Goal: Download file/media

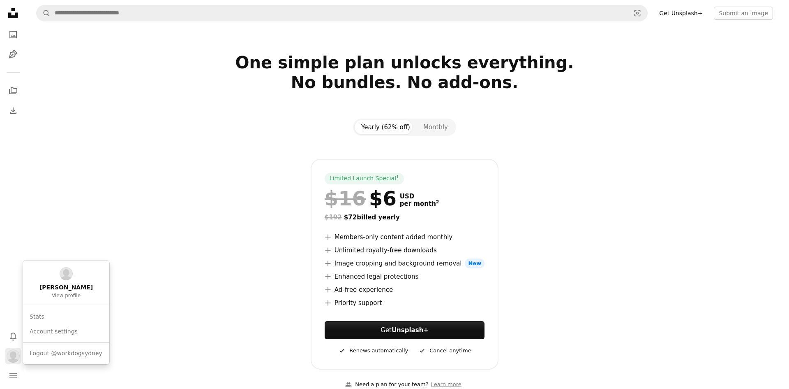
click at [17, 356] on img "Profile" at bounding box center [13, 355] width 13 height 13
click at [81, 273] on link "[PERSON_NAME] View profile" at bounding box center [66, 283] width 80 height 39
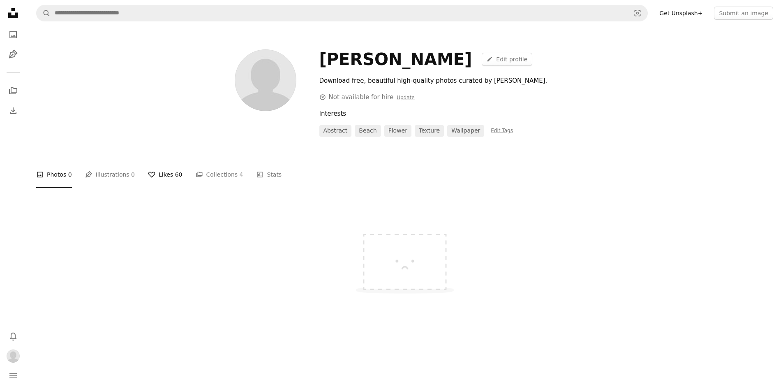
click at [175, 175] on span "60" at bounding box center [178, 174] width 7 height 9
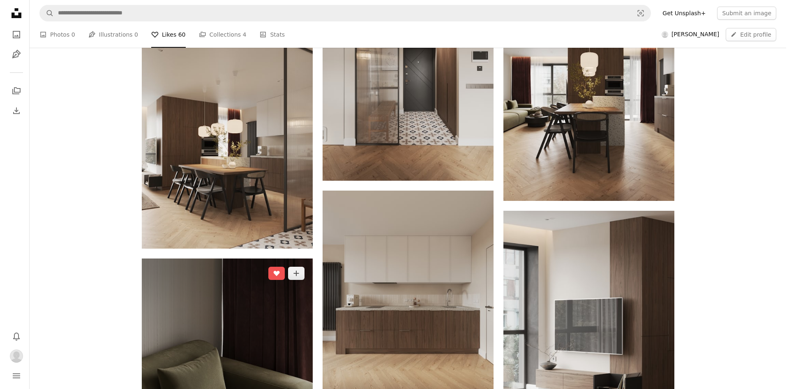
scroll to position [617, 0]
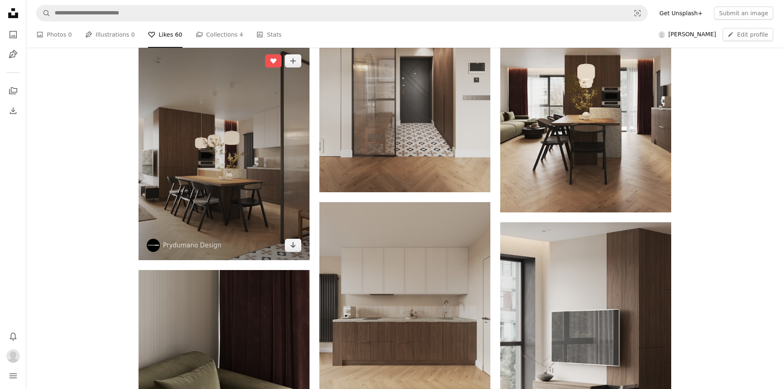
click at [191, 190] on img at bounding box center [224, 153] width 171 height 214
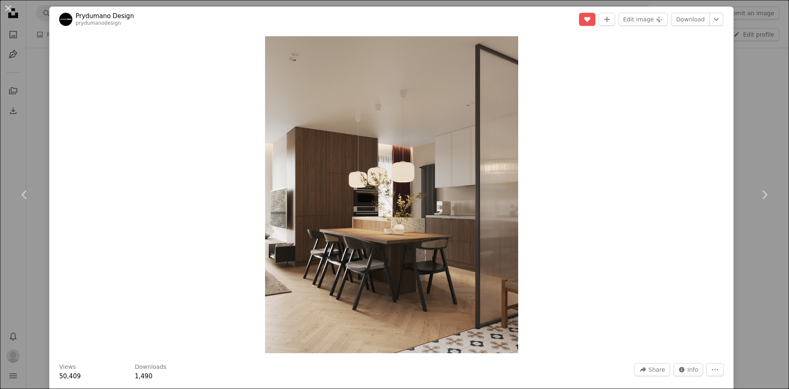
click at [106, 16] on link "Prydumano Design" at bounding box center [105, 16] width 58 height 8
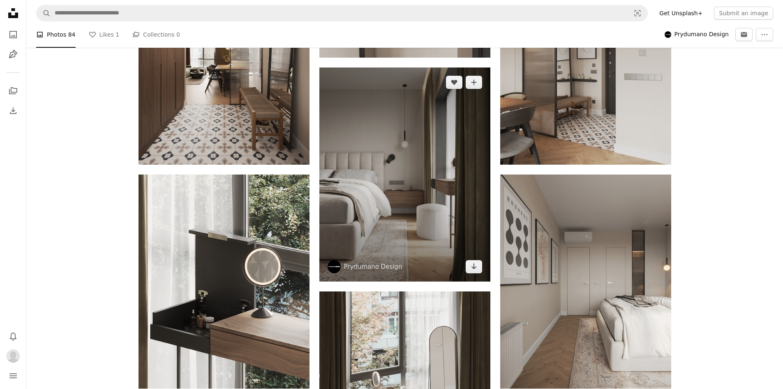
scroll to position [1645, 0]
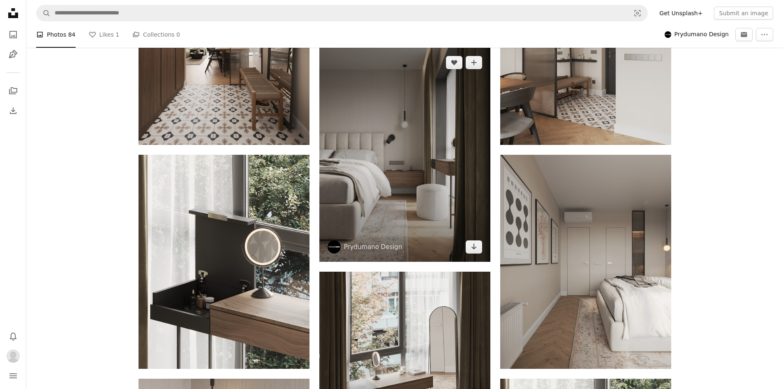
click at [425, 154] on img at bounding box center [404, 155] width 171 height 214
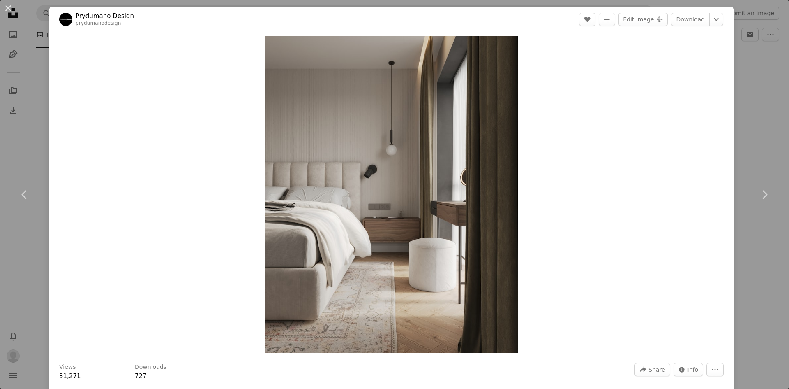
click at [26, 114] on div "An X shape Chevron left Chevron right Prydumano Design prydumanodesign A heart …" at bounding box center [394, 194] width 789 height 389
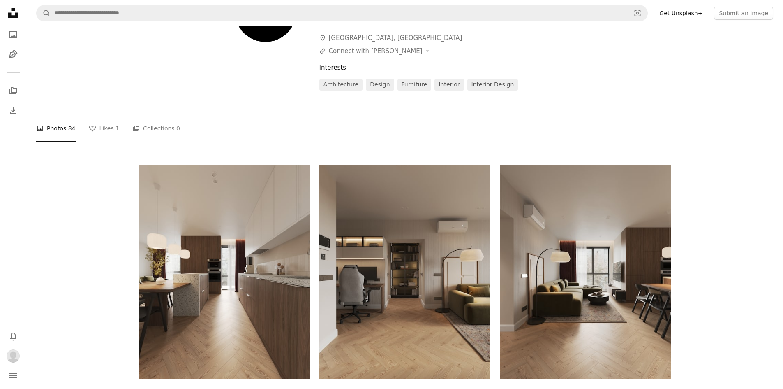
scroll to position [206, 0]
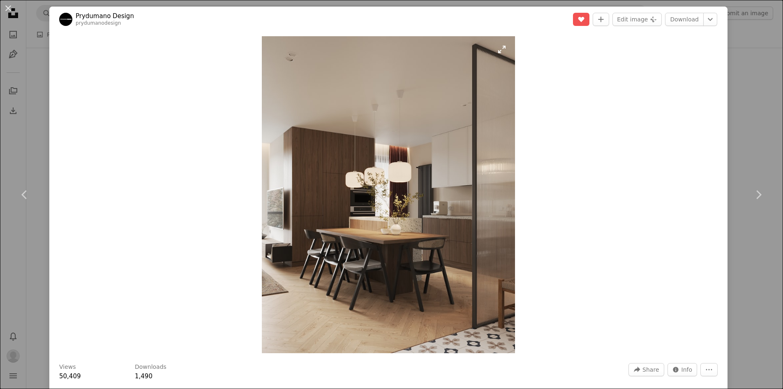
scroll to position [617, 0]
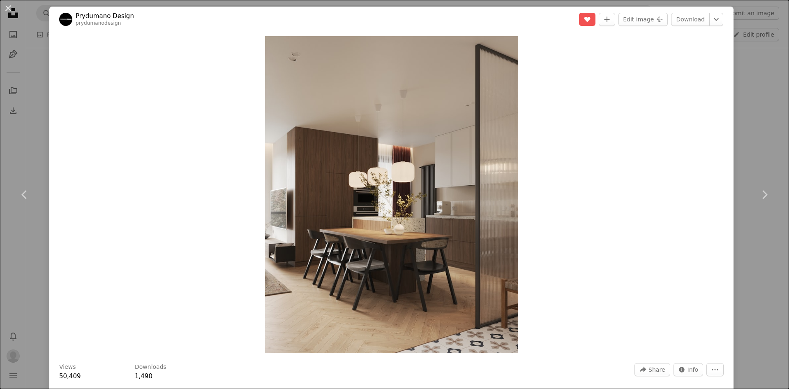
click at [21, 146] on div "An X shape Chevron left Chevron right Prydumano Design prydumanodesign A heart …" at bounding box center [394, 194] width 789 height 389
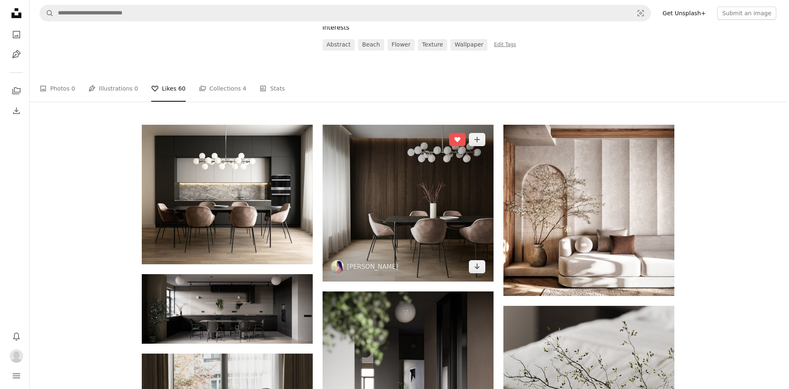
scroll to position [82, 0]
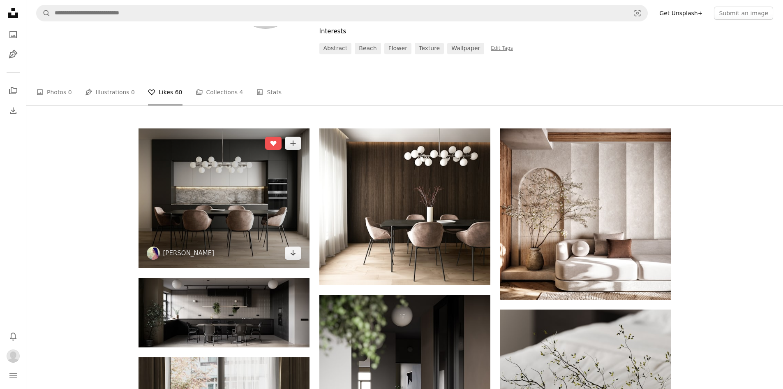
click at [201, 243] on img at bounding box center [224, 197] width 171 height 139
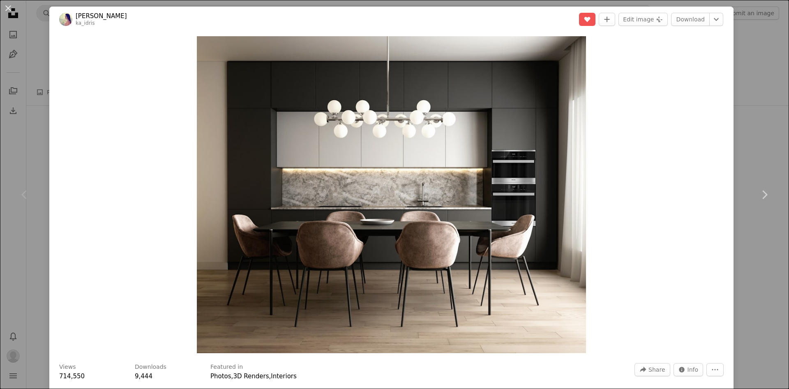
click at [79, 13] on link "[PERSON_NAME]" at bounding box center [101, 16] width 51 height 8
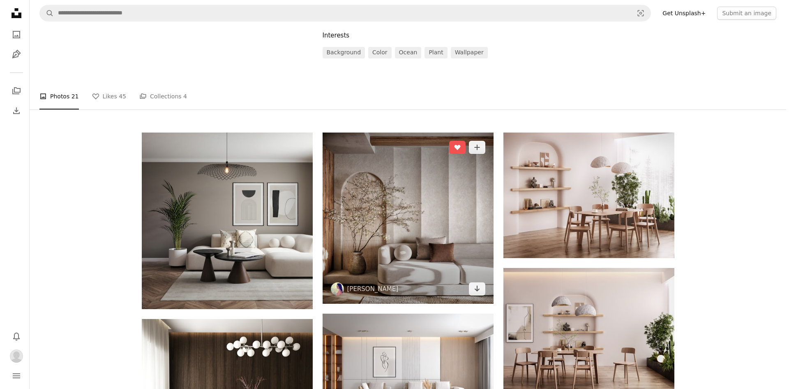
scroll to position [123, 0]
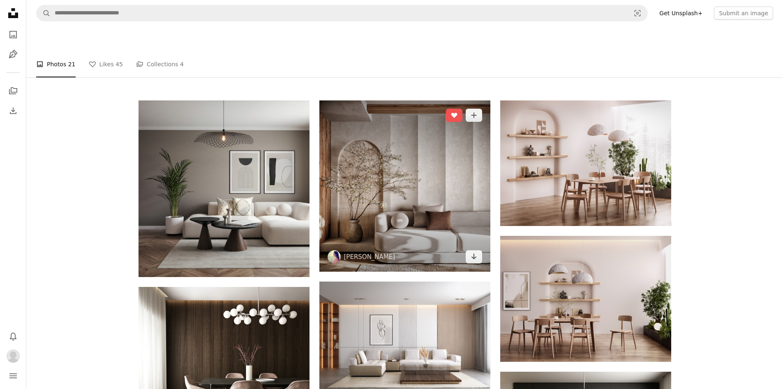
click at [410, 191] on img at bounding box center [404, 185] width 171 height 171
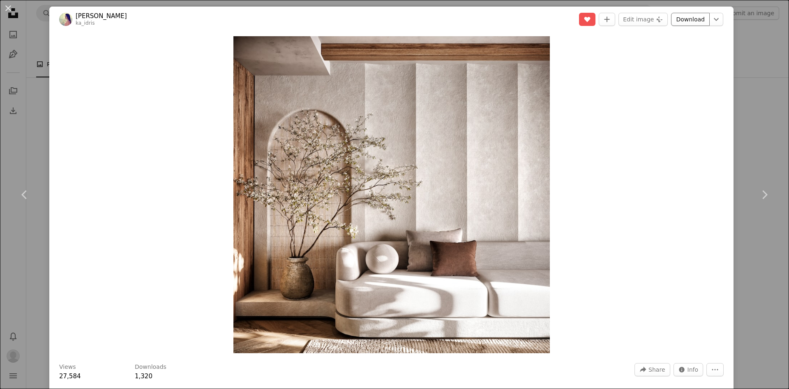
click at [693, 20] on link "Download" at bounding box center [690, 19] width 39 height 13
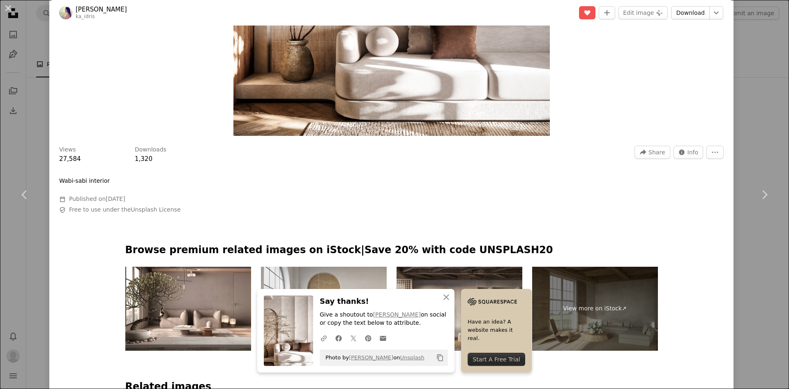
scroll to position [164, 0]
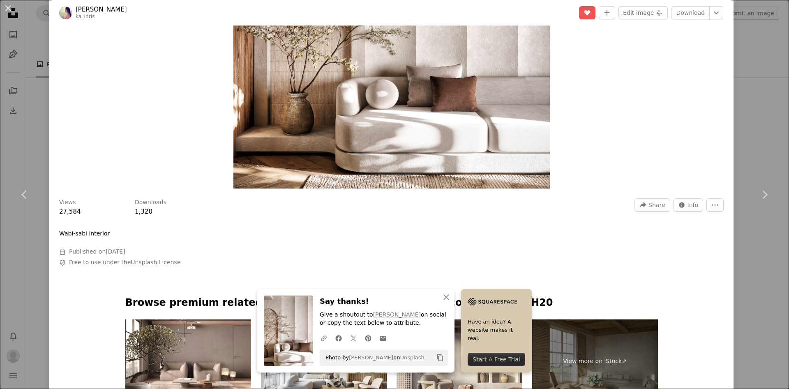
click at [695, 54] on div "Zoom in" at bounding box center [391, 30] width 685 height 325
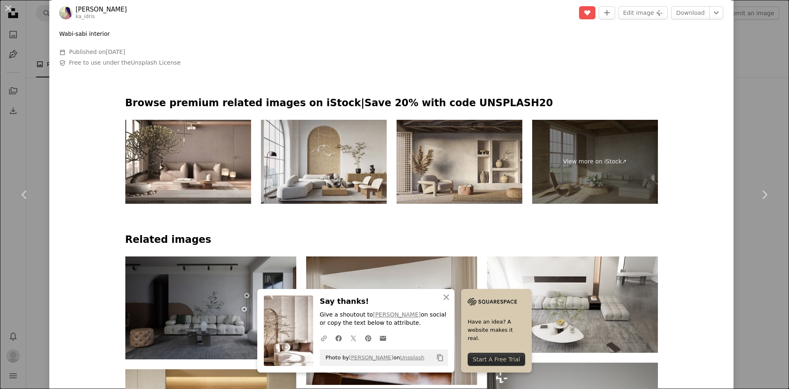
scroll to position [411, 0]
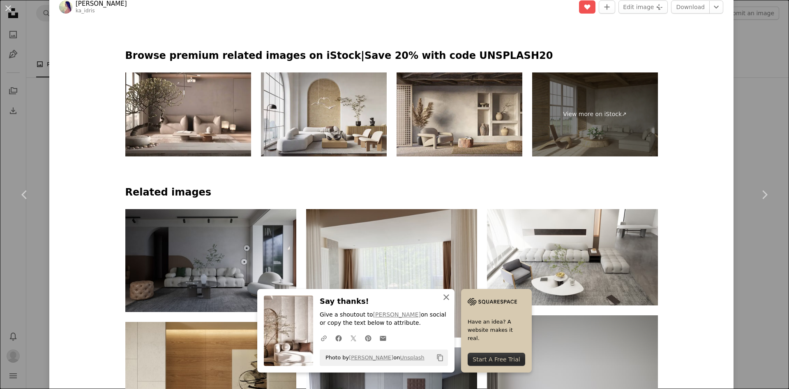
click at [449, 295] on button "An X shape Close" at bounding box center [446, 297] width 16 height 16
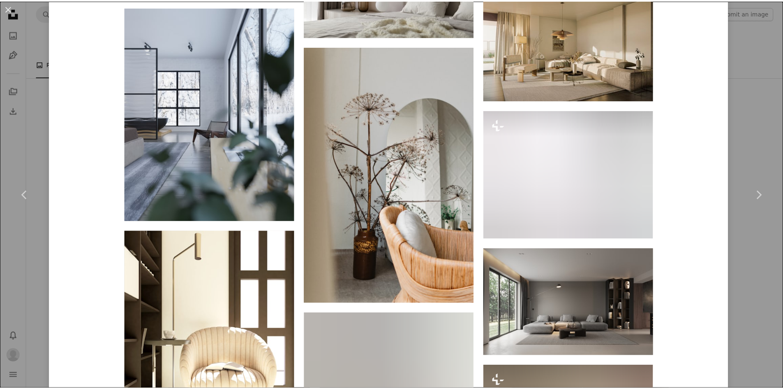
scroll to position [1275, 0]
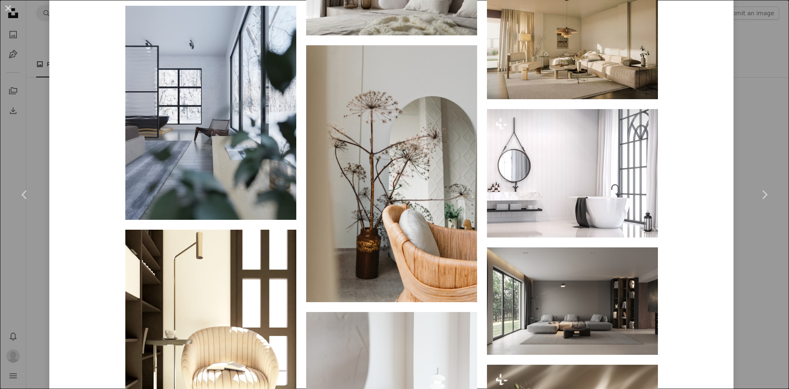
click at [8, 140] on div "An X shape Chevron left Chevron right [PERSON_NAME] A heart A plus sign Edit im…" at bounding box center [394, 194] width 789 height 389
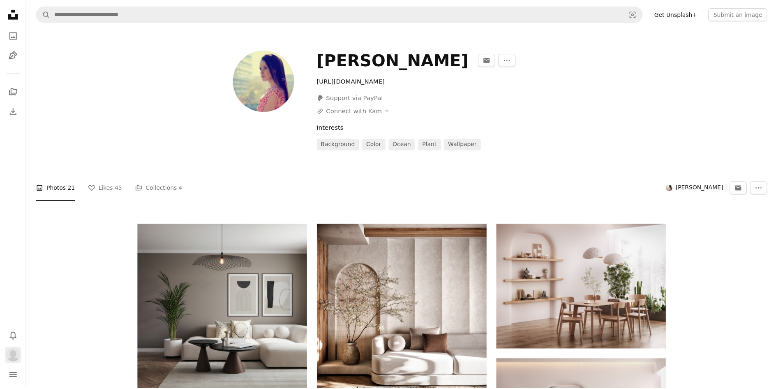
scroll to position [493, 0]
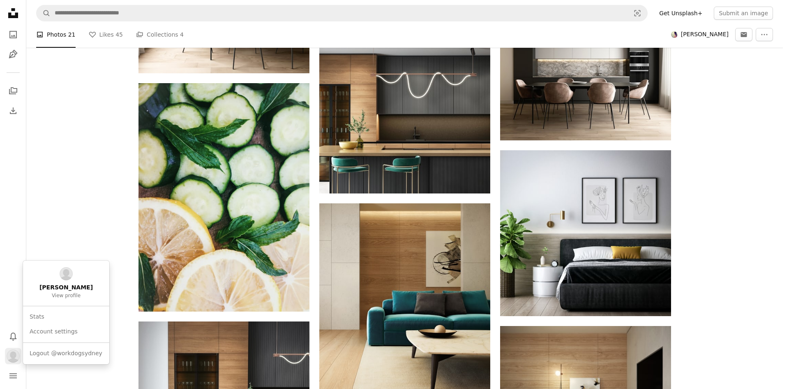
click at [7, 356] on img "Profile" at bounding box center [13, 355] width 13 height 13
click at [67, 283] on link "[PERSON_NAME] View profile" at bounding box center [66, 283] width 80 height 39
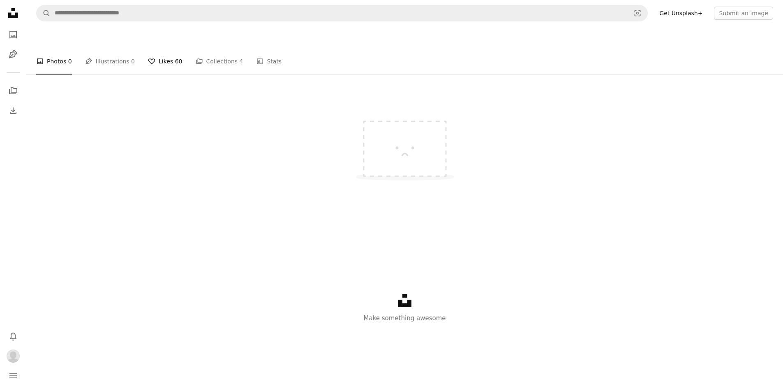
click at [175, 66] on span "60" at bounding box center [178, 61] width 7 height 9
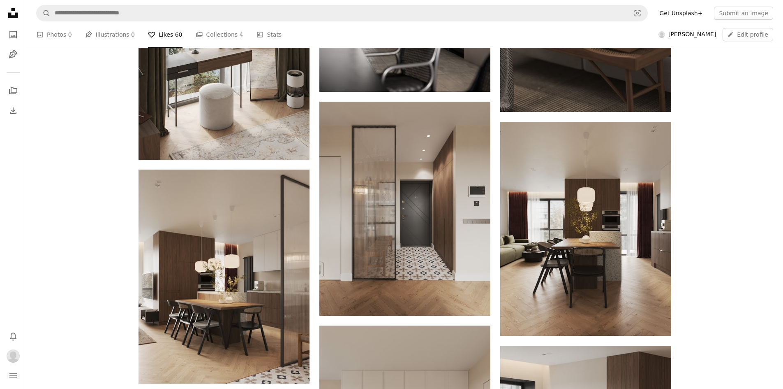
scroll to position [740, 0]
